Goal: Navigation & Orientation: Find specific page/section

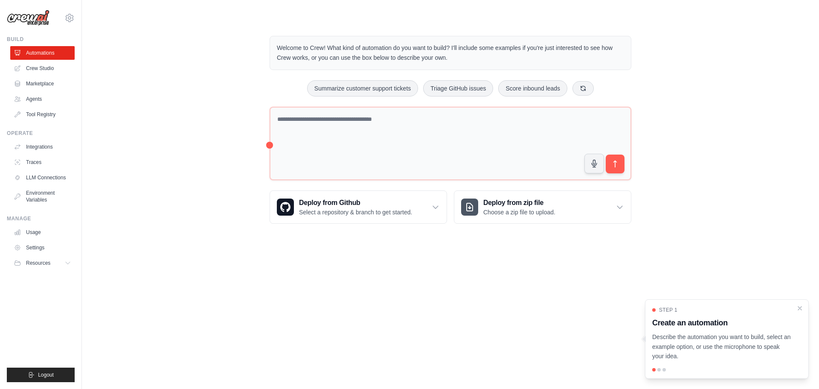
click at [203, 125] on div "Welcome to Crew! What kind of automation do you want to build? I'll include som…" at bounding box center [451, 129] width 710 height 215
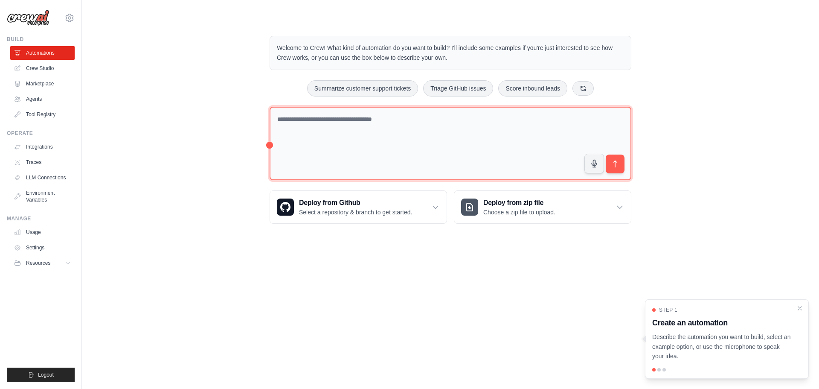
click at [315, 122] on textarea at bounding box center [451, 144] width 362 height 74
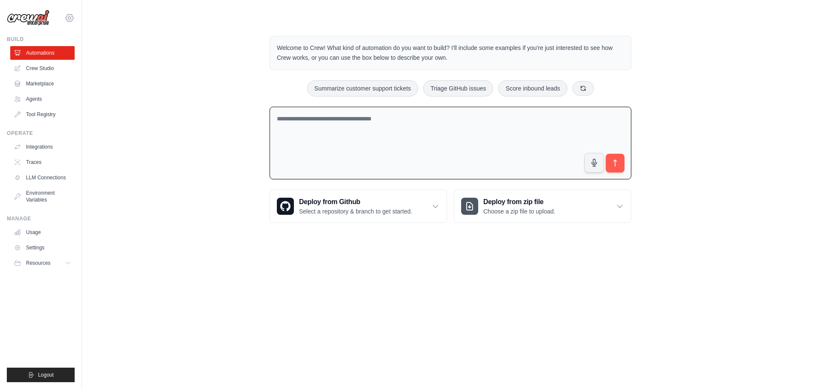
click at [69, 19] on icon at bounding box center [69, 18] width 10 height 10
click at [44, 56] on link "Settings" at bounding box center [69, 57] width 75 height 15
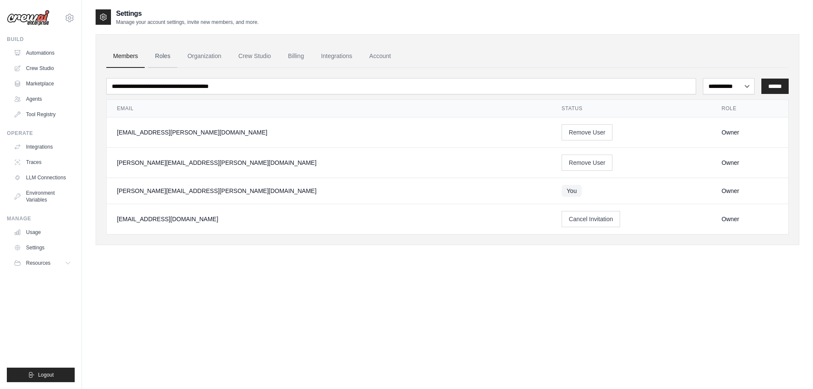
click at [163, 55] on link "Roles" at bounding box center [162, 56] width 29 height 23
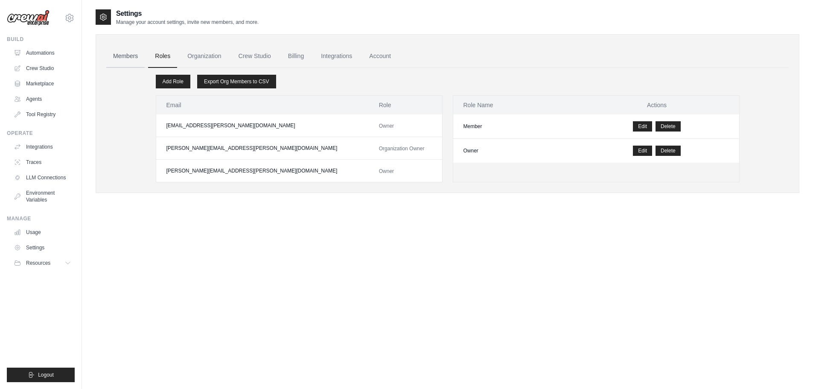
click at [127, 56] on link "Members" at bounding box center [125, 56] width 38 height 23
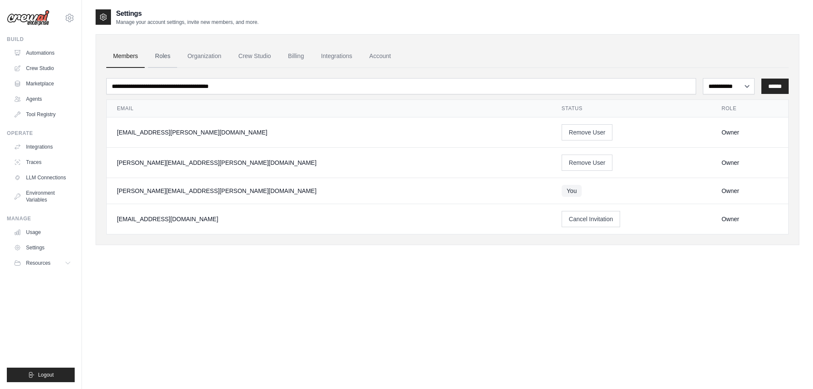
click at [163, 62] on link "Roles" at bounding box center [162, 56] width 29 height 23
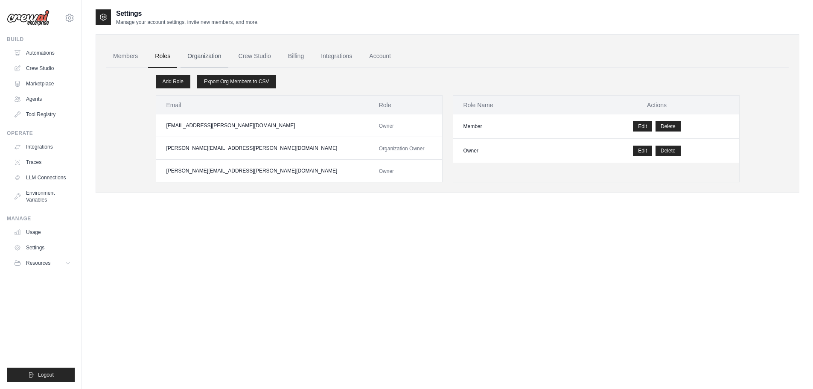
click at [205, 54] on link "Organization" at bounding box center [204, 56] width 47 height 23
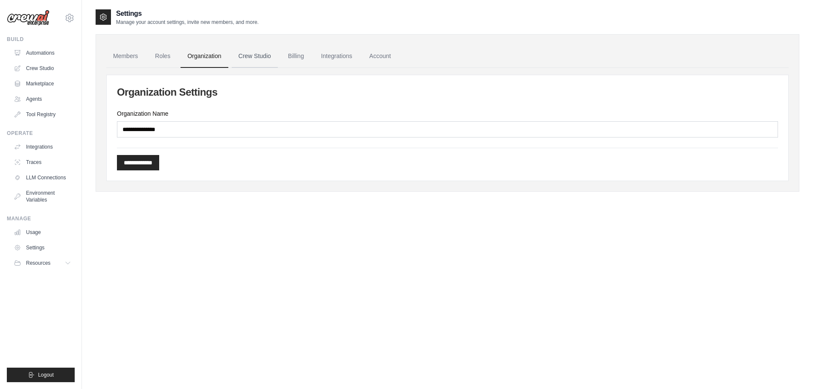
click at [259, 54] on link "Crew Studio" at bounding box center [255, 56] width 46 height 23
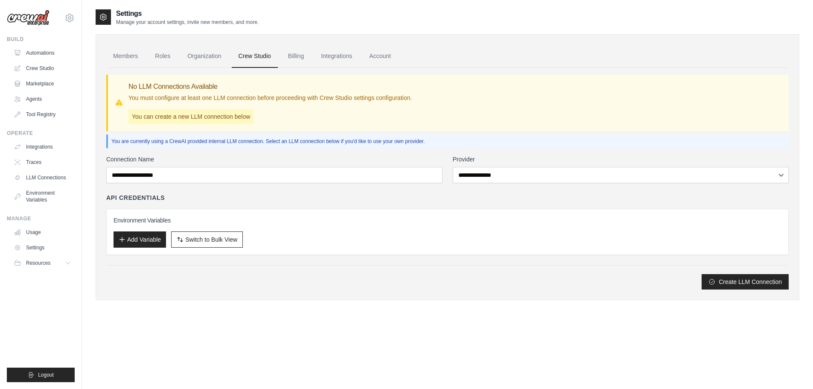
click at [127, 52] on link "Members" at bounding box center [125, 56] width 38 height 23
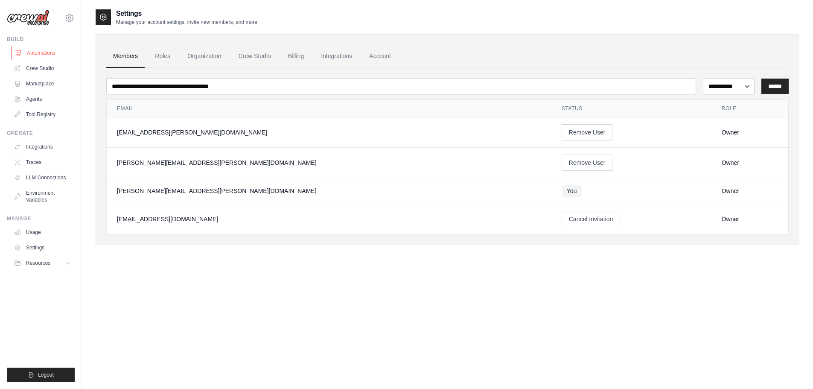
click at [45, 55] on link "Automations" at bounding box center [43, 53] width 64 height 14
